Goal: Task Accomplishment & Management: Manage account settings

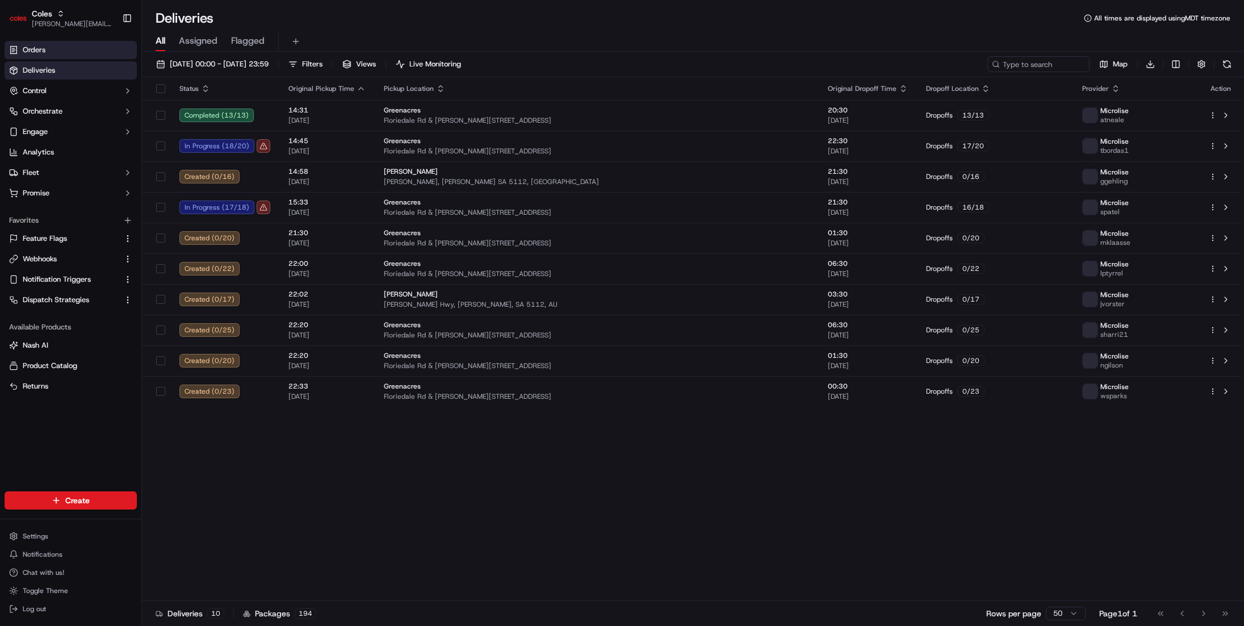
click at [97, 53] on link "Orders" at bounding box center [71, 50] width 132 height 18
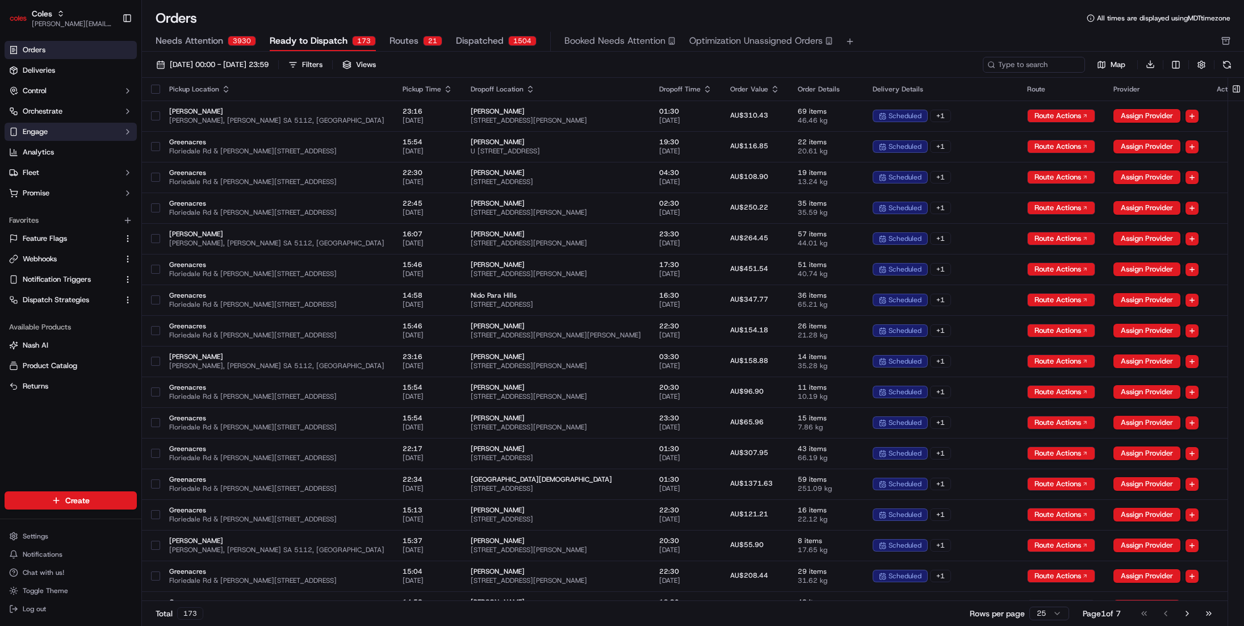
click at [104, 138] on button "Engage" at bounding box center [71, 132] width 132 height 18
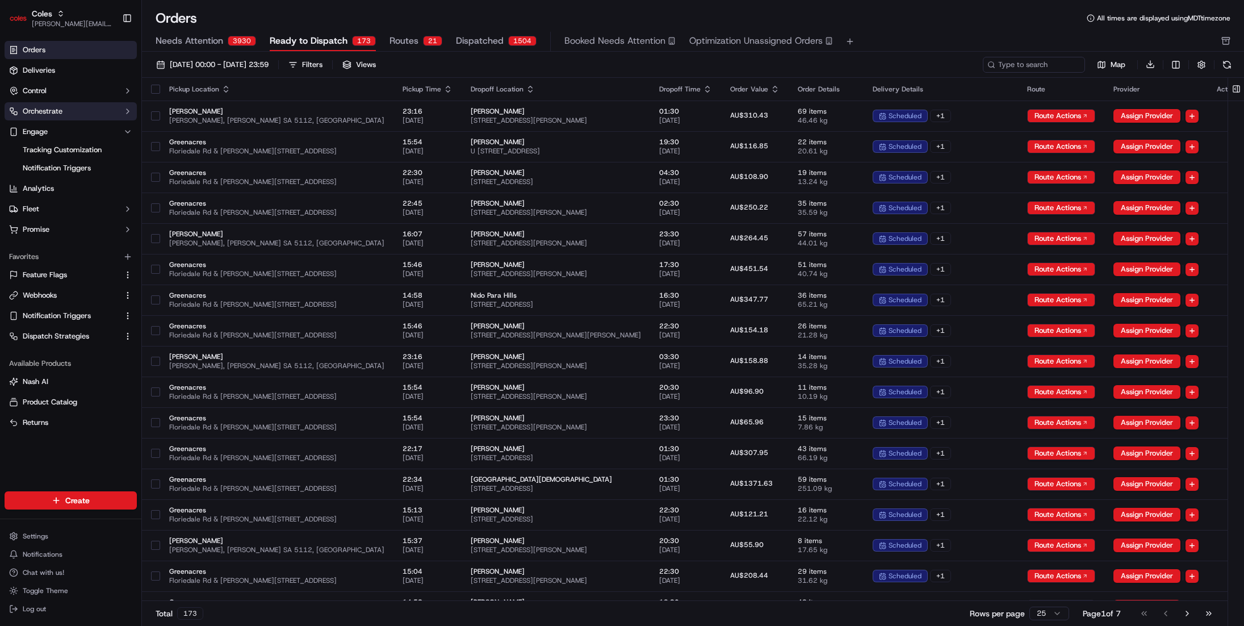
click at [108, 115] on button "Orchestrate" at bounding box center [71, 111] width 132 height 18
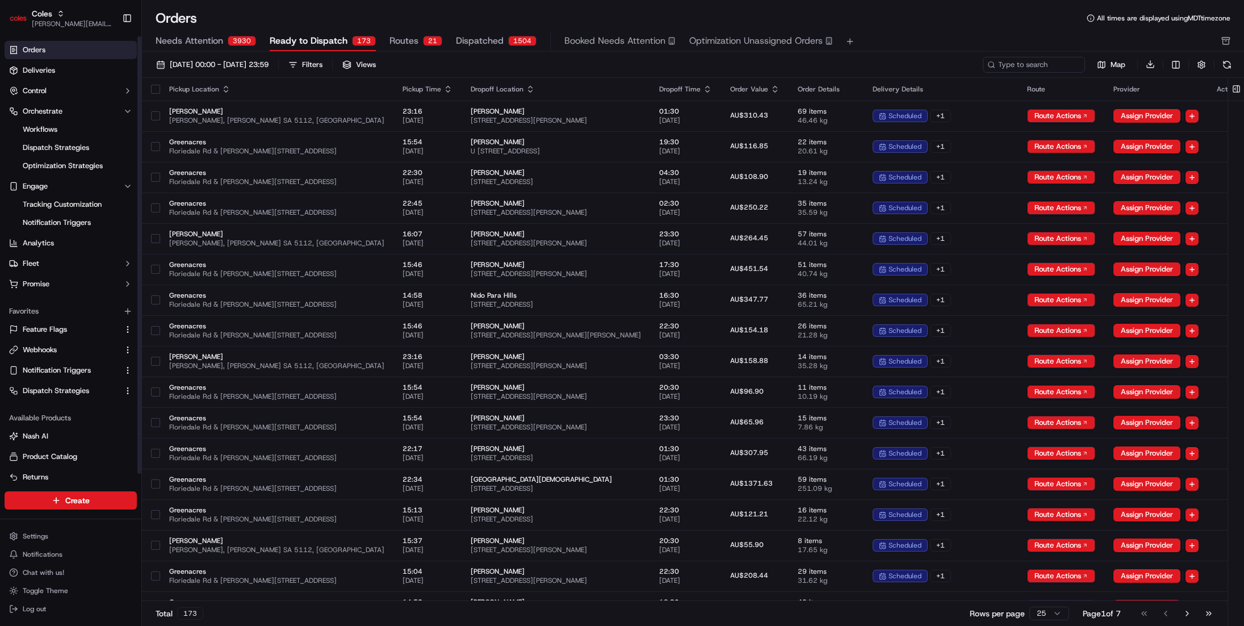
click at [113, 100] on ul "Orders Deliveries Control Orchestrate Workflows Dispatch Strategies Optimizatio…" at bounding box center [71, 167] width 132 height 252
click at [114, 96] on button "Control" at bounding box center [71, 91] width 132 height 18
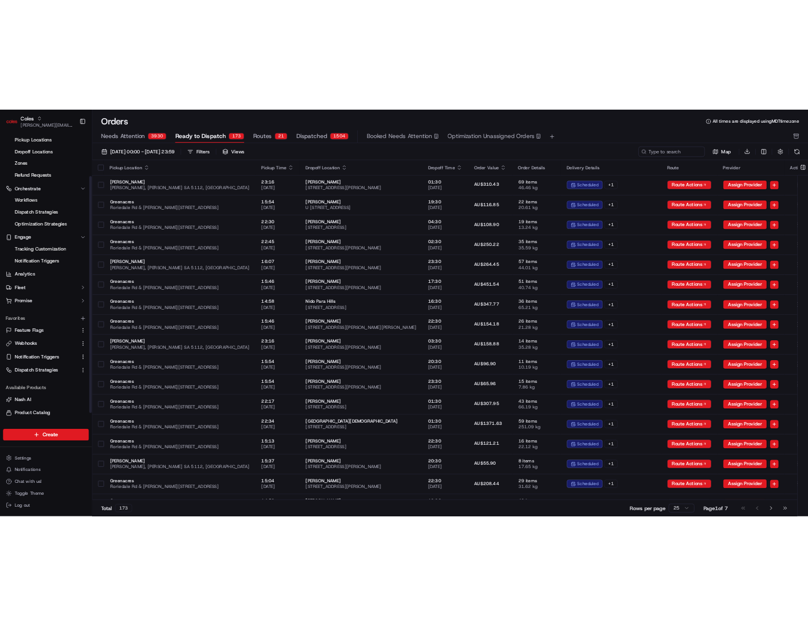
scroll to position [99, 0]
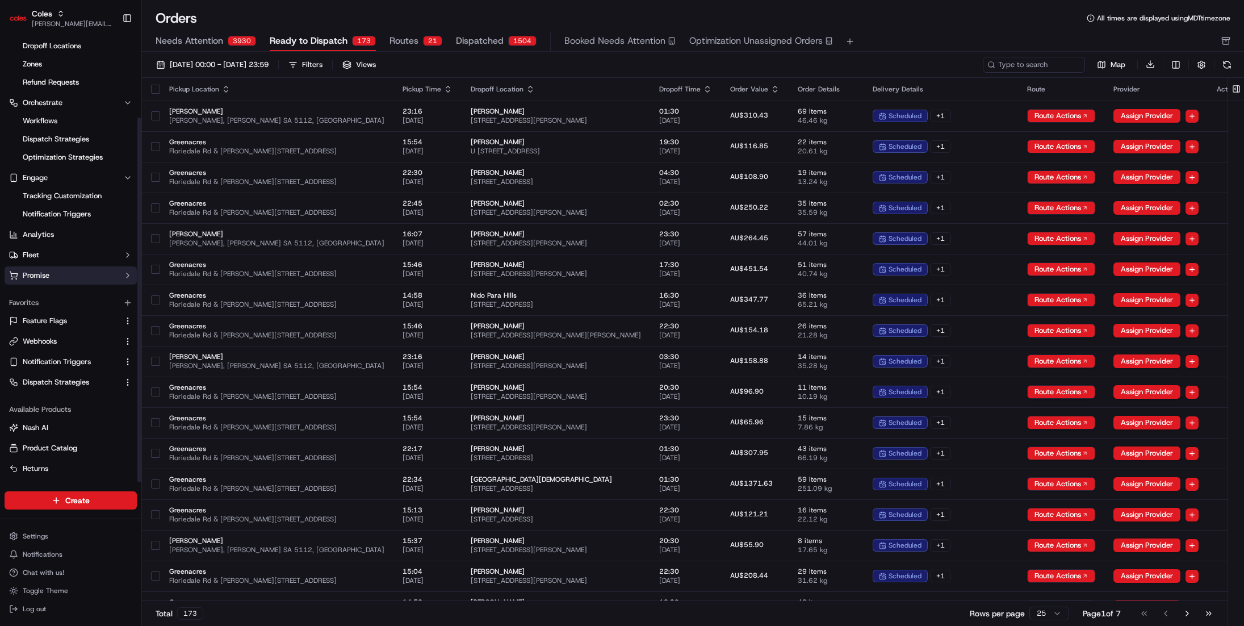
click at [79, 266] on button "Promise" at bounding box center [71, 275] width 132 height 18
click at [81, 286] on link "Delivery Windows" at bounding box center [70, 294] width 105 height 16
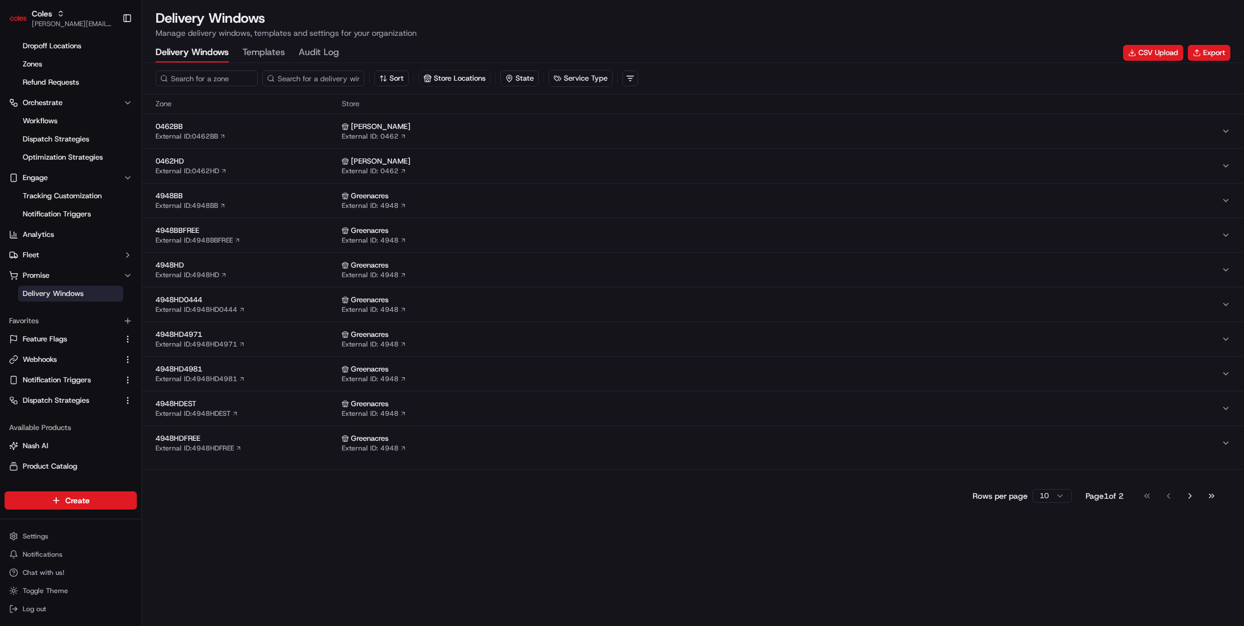
click at [321, 57] on Log "Audit Log" at bounding box center [319, 52] width 40 height 19
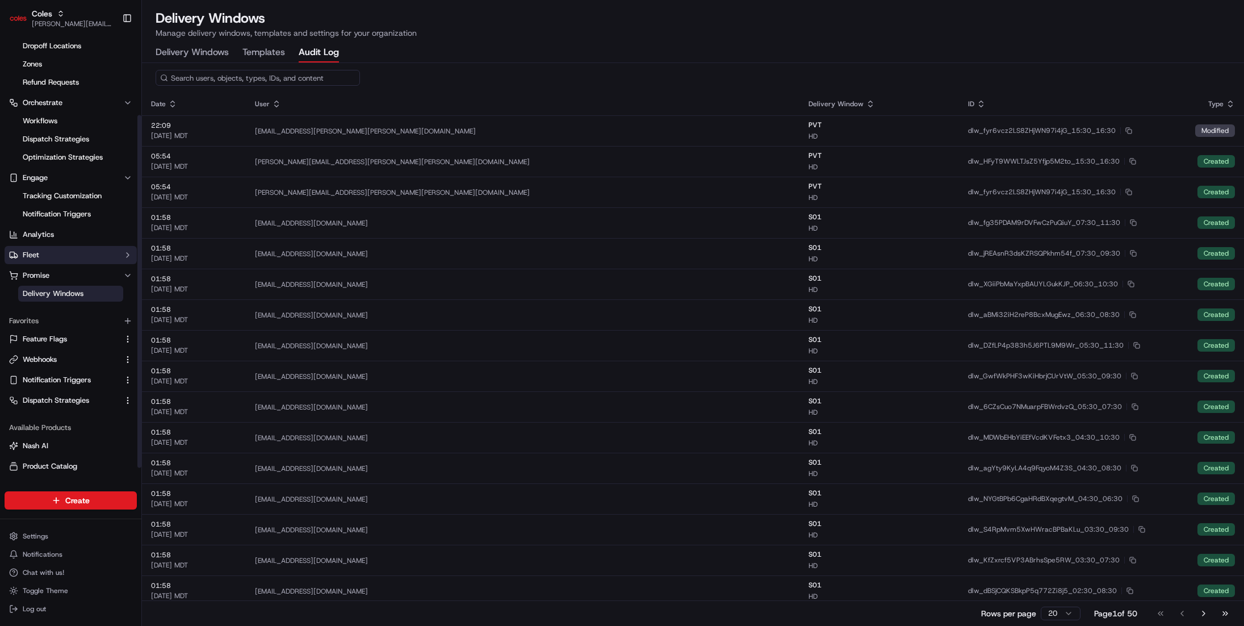
click at [51, 255] on button "Fleet" at bounding box center [71, 255] width 132 height 18
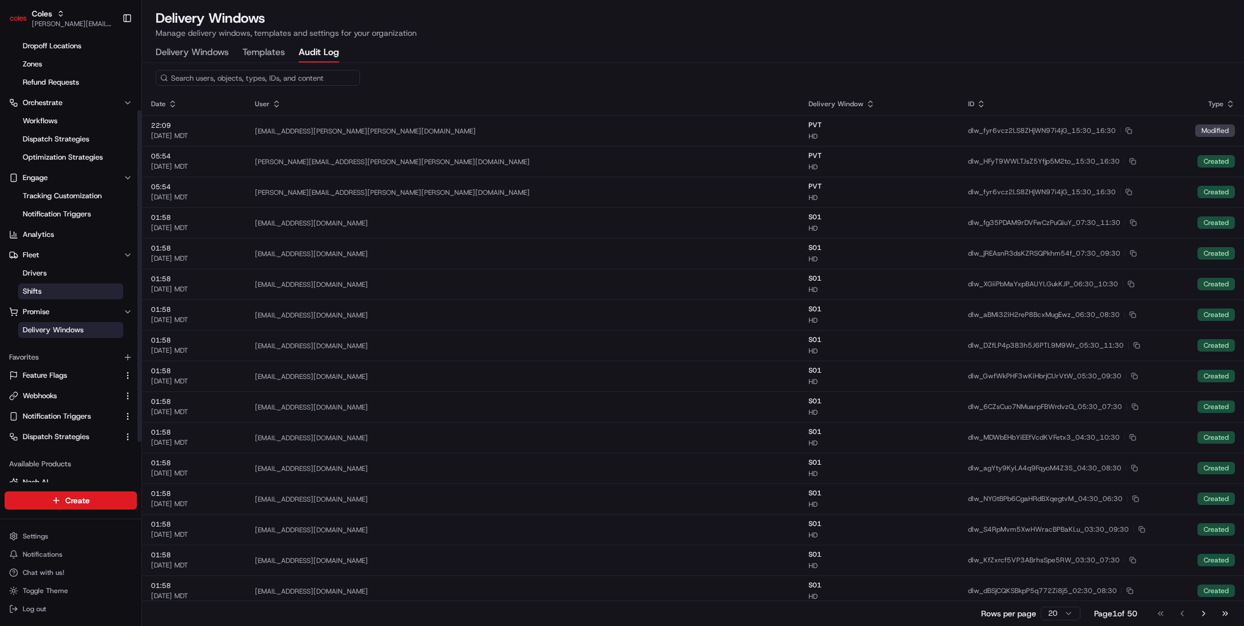
click at [49, 293] on link "Shifts" at bounding box center [70, 291] width 105 height 16
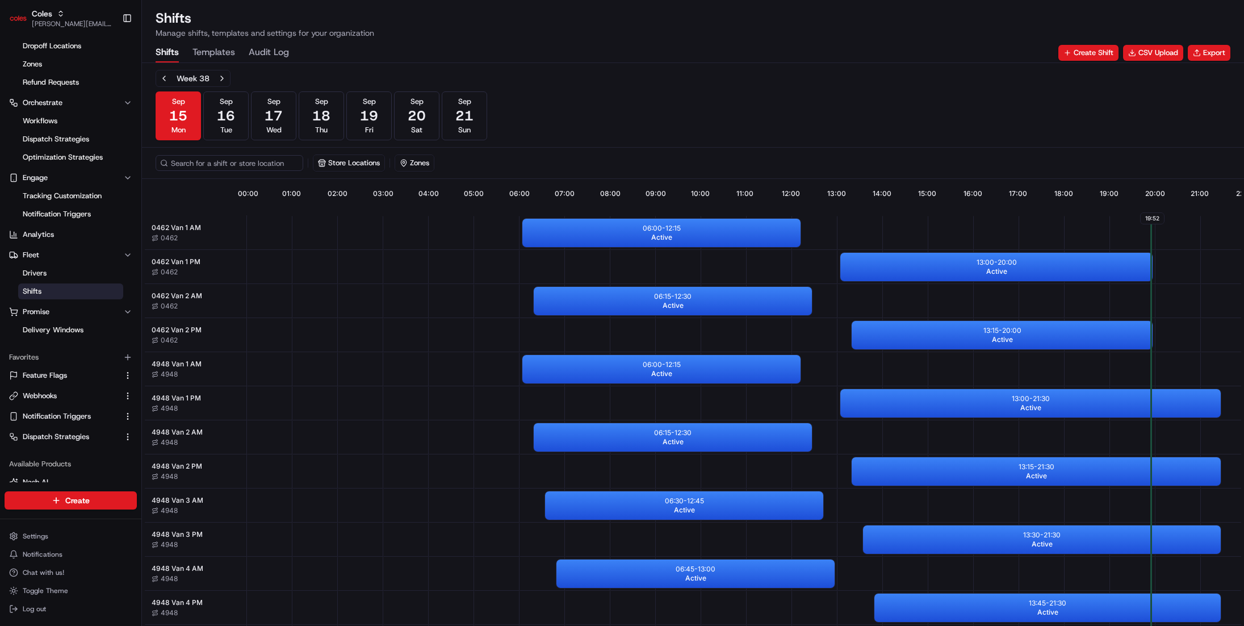
click at [257, 48] on Log "Audit Log" at bounding box center [269, 52] width 40 height 19
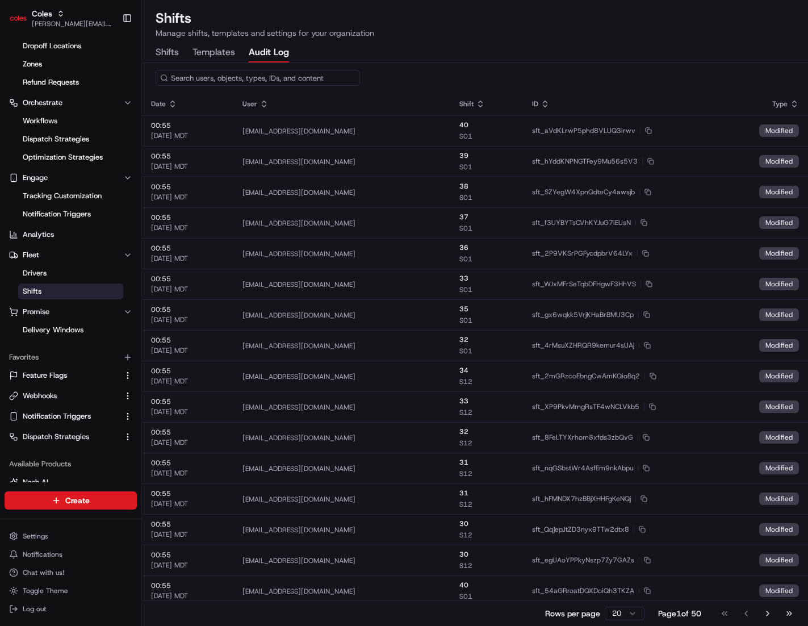
click at [706, 60] on div "Shifts Templates Audit Log" at bounding box center [475, 52] width 639 height 19
click at [334, 78] on input at bounding box center [258, 78] width 204 height 16
paste input "sft_YKyga6ADhnCUeVojNoZqUo"
type input "sft_YKyga6ADhnCUeVojNoZqUo"
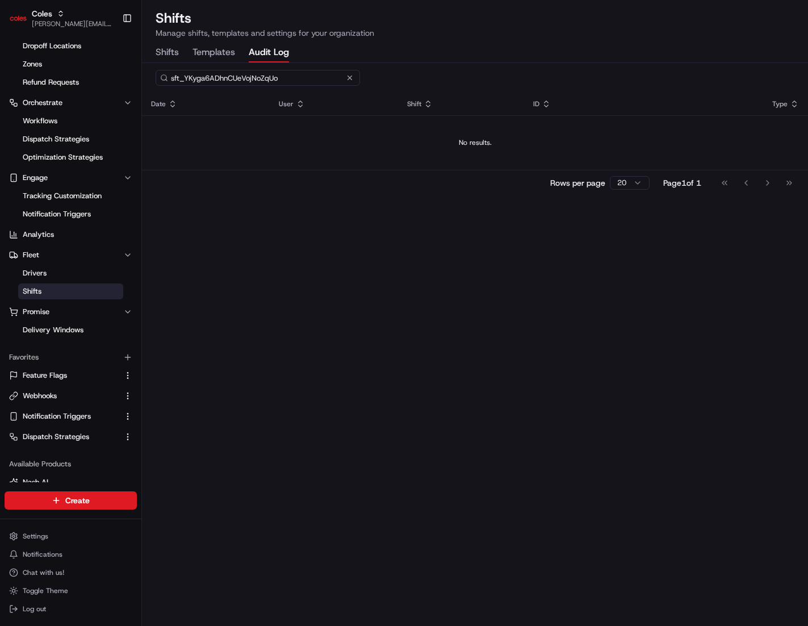
click at [506, 60] on div "Shifts Templates Audit Log" at bounding box center [475, 52] width 639 height 19
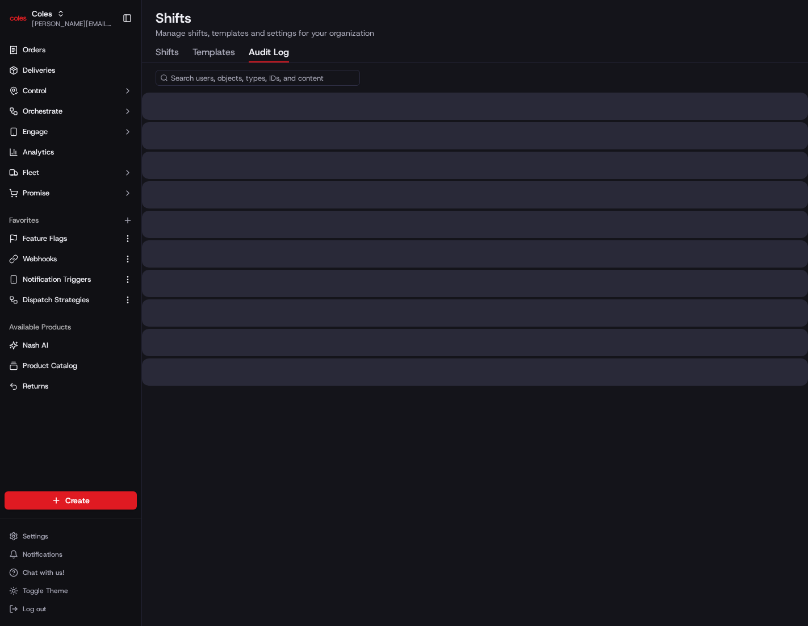
click at [259, 56] on Log "Audit Log" at bounding box center [269, 52] width 40 height 19
